Goal: Information Seeking & Learning: Learn about a topic

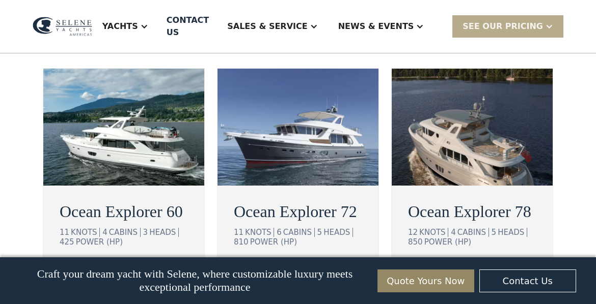
scroll to position [1846, 0]
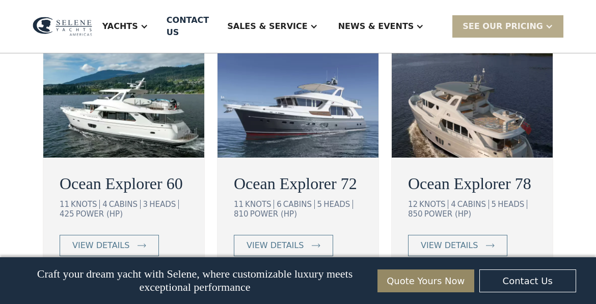
click at [153, 158] on img at bounding box center [123, 99] width 161 height 117
click at [323, 158] on img at bounding box center [297, 99] width 161 height 117
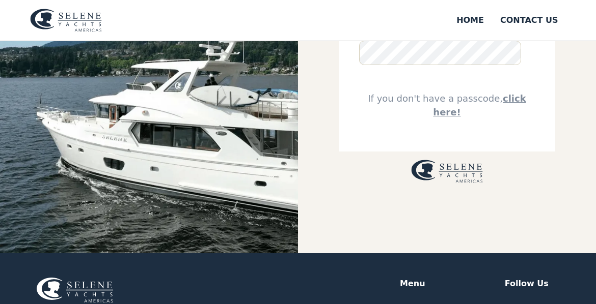
scroll to position [132, 0]
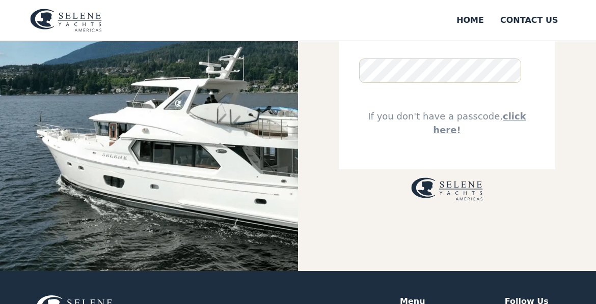
click at [194, 182] on img at bounding box center [149, 90] width 298 height 362
click at [164, 143] on img at bounding box center [149, 90] width 298 height 362
click at [497, 111] on link "click here!" at bounding box center [479, 123] width 93 height 24
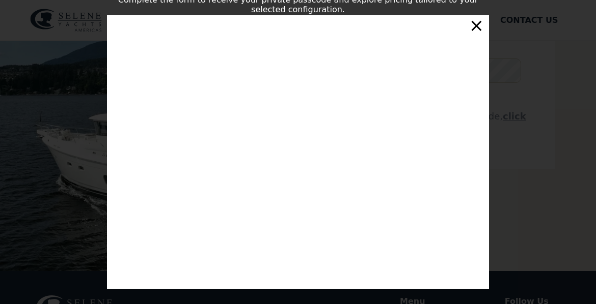
click at [475, 27] on div "×" at bounding box center [476, 25] width 15 height 20
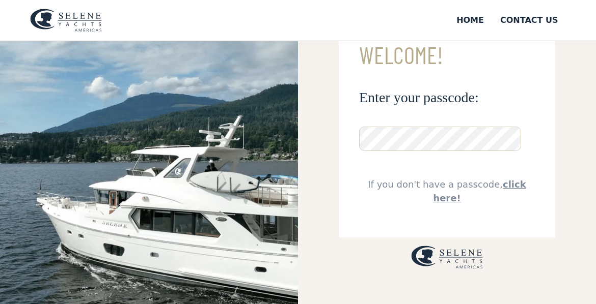
scroll to position [61, 0]
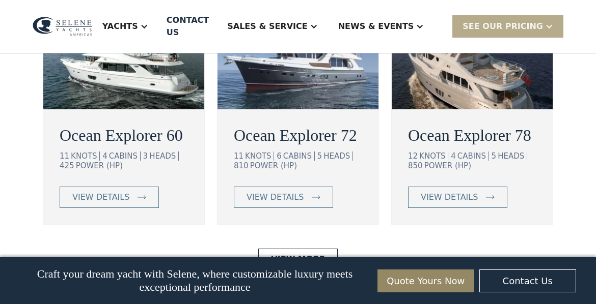
scroll to position [1915, 0]
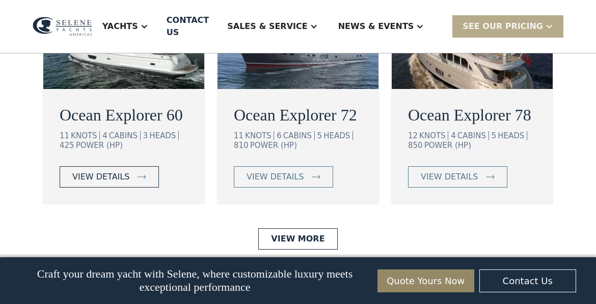
click at [104, 183] on div "view details" at bounding box center [100, 177] width 57 height 12
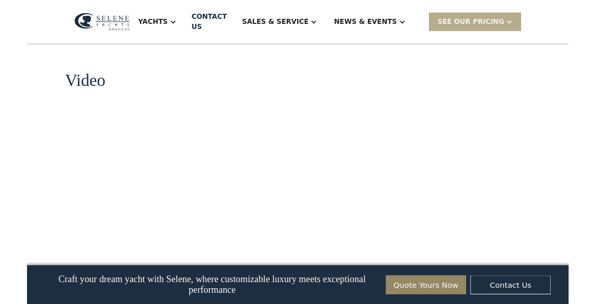
scroll to position [1323, 0]
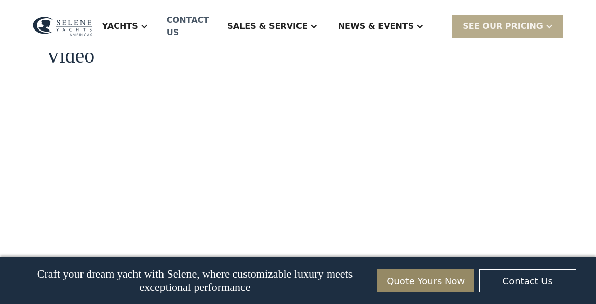
click at [209, 19] on div "Contact US" at bounding box center [187, 26] width 42 height 24
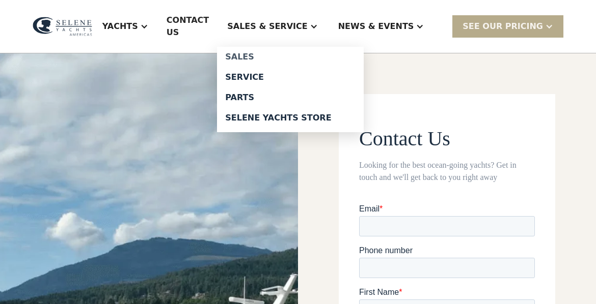
click at [276, 53] on div "Sales" at bounding box center [290, 57] width 130 height 8
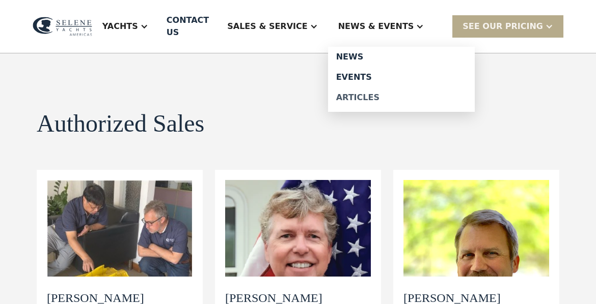
click at [384, 94] on div "Articles" at bounding box center [401, 98] width 130 height 8
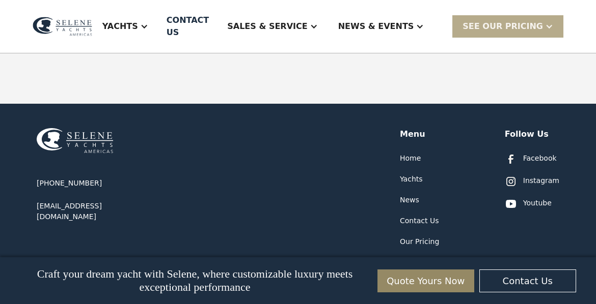
scroll to position [611, 0]
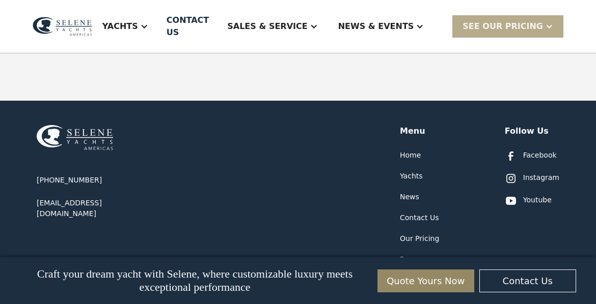
click at [423, 234] on div "Our Pricing" at bounding box center [419, 239] width 39 height 11
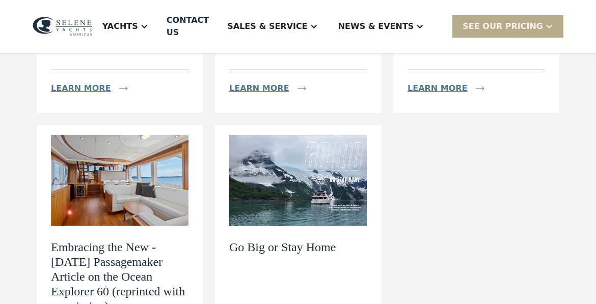
scroll to position [285, 0]
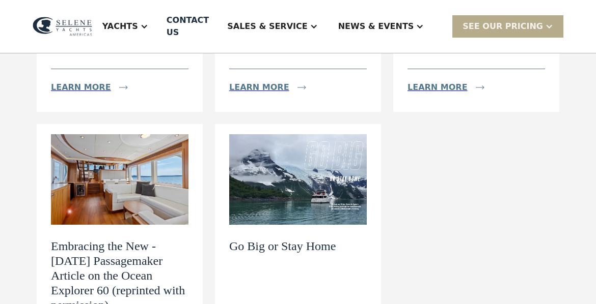
click at [322, 150] on img at bounding box center [297, 179] width 137 height 91
click at [295, 240] on h2 "Go Big or Stay Home" at bounding box center [282, 246] width 106 height 15
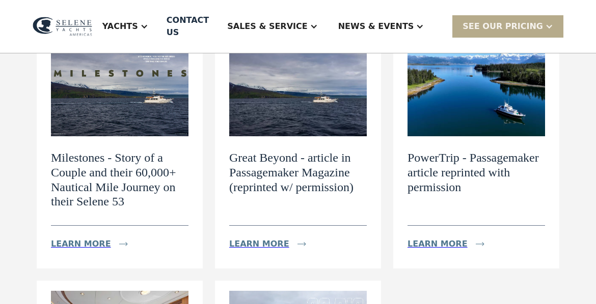
scroll to position [0, 0]
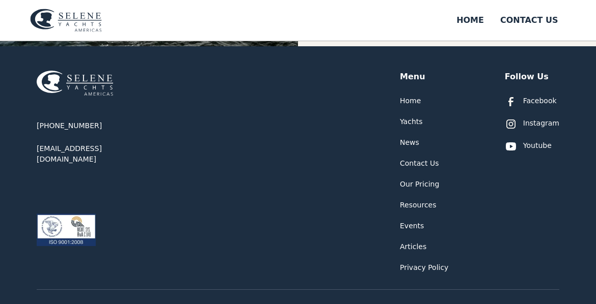
scroll to position [356, 0]
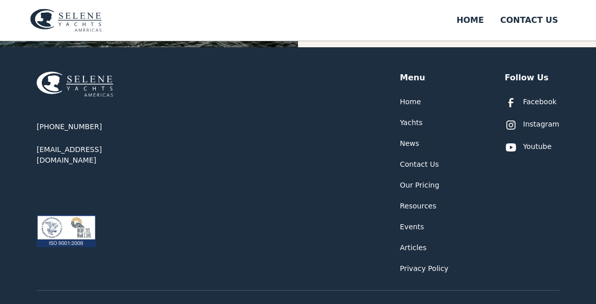
click at [415, 101] on div "Home" at bounding box center [410, 102] width 21 height 11
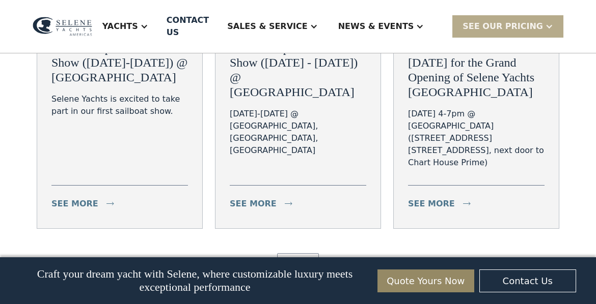
scroll to position [3581, 0]
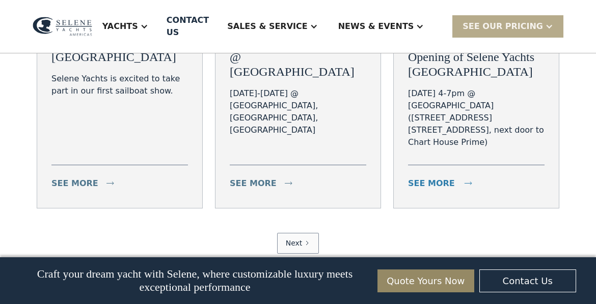
click at [436, 190] on div "see more" at bounding box center [431, 184] width 47 height 12
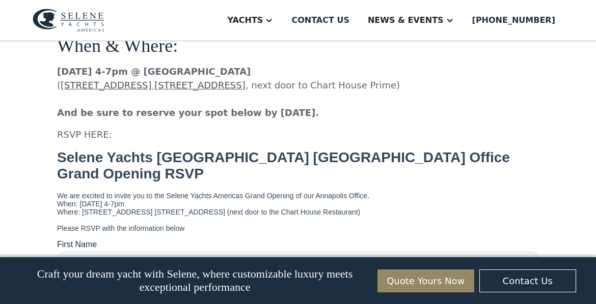
scroll to position [879, 0]
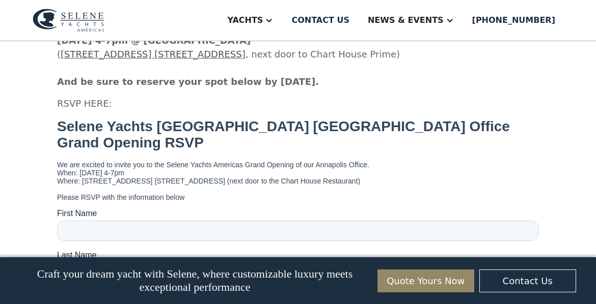
drag, startPoint x: 594, startPoint y: 119, endPoint x: 594, endPoint y: 173, distance: 54.0
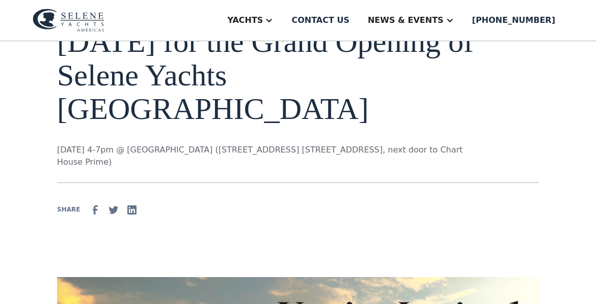
scroll to position [0, 0]
